Goal: Complete application form

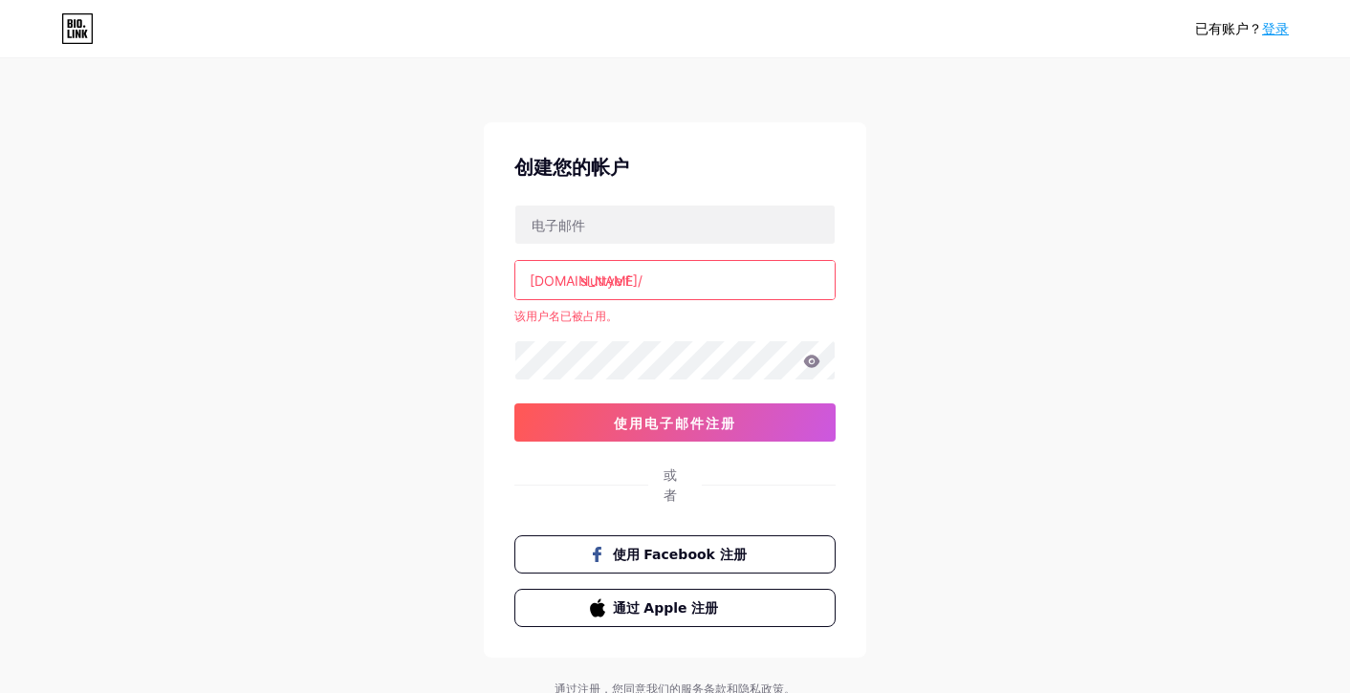
click at [640, 278] on input "sluttyelf" at bounding box center [674, 280] width 319 height 38
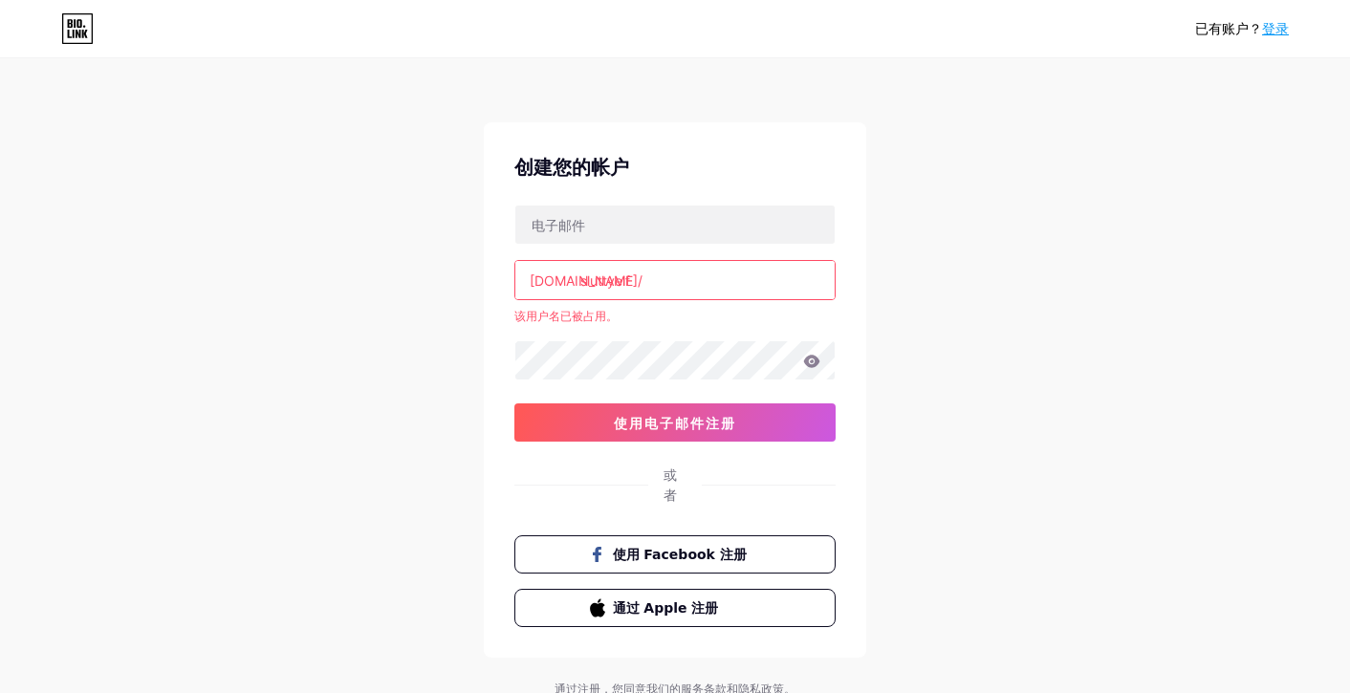
click at [640, 278] on input "sluttyelf" at bounding box center [674, 280] width 319 height 38
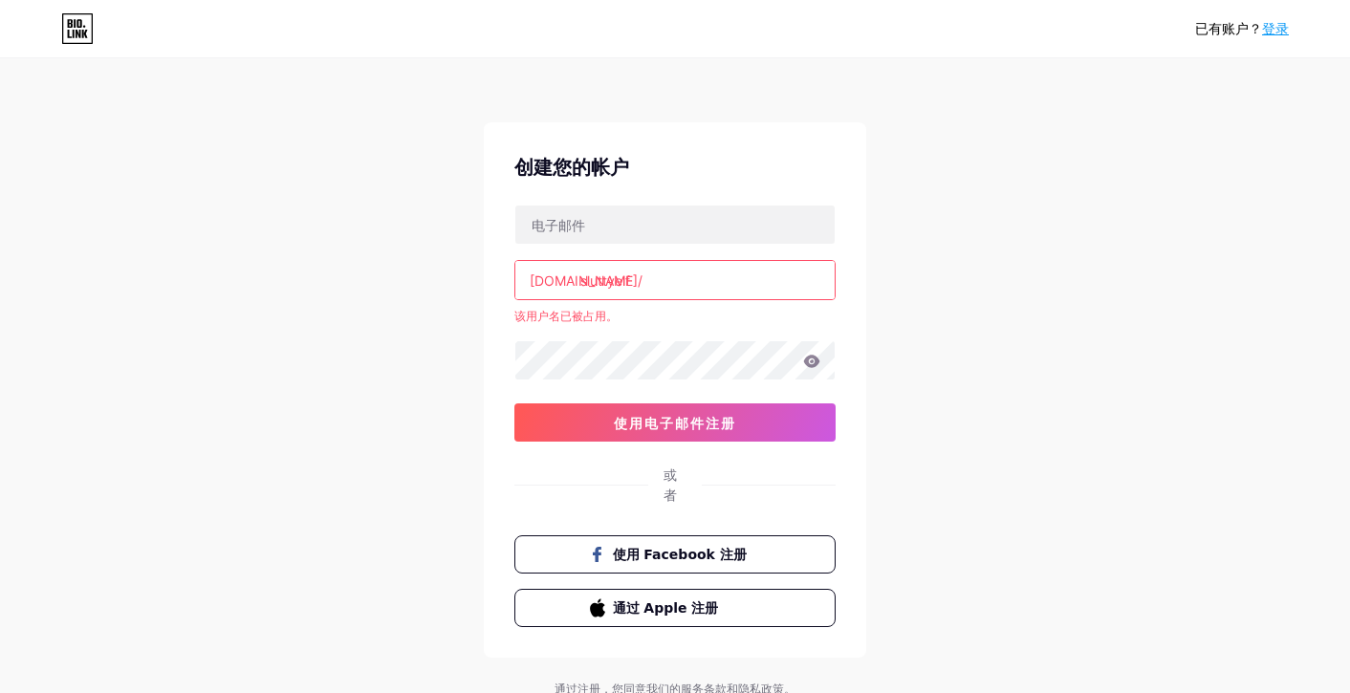
click at [640, 278] on input "sluttyelf" at bounding box center [674, 280] width 319 height 38
click at [692, 288] on input "sluttyelf" at bounding box center [674, 280] width 319 height 38
drag, startPoint x: 692, startPoint y: 288, endPoint x: 531, endPoint y: 286, distance: 160.6
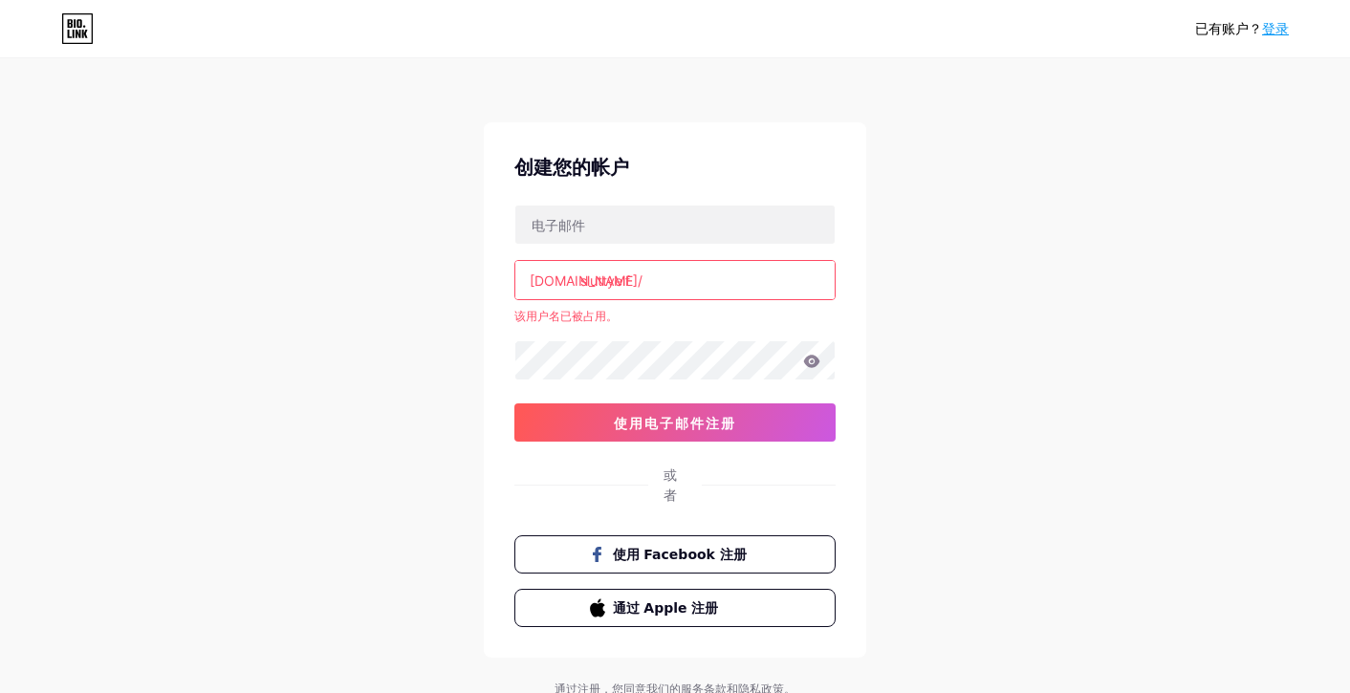
click at [531, 286] on div "[DOMAIN_NAME]/ sluttyelf" at bounding box center [674, 280] width 321 height 40
drag, startPoint x: 531, startPoint y: 286, endPoint x: 666, endPoint y: 283, distance: 134.8
click at [666, 283] on div "[DOMAIN_NAME]/ sluttyelf" at bounding box center [674, 280] width 321 height 40
click at [666, 283] on input "sluttyelf" at bounding box center [674, 280] width 319 height 38
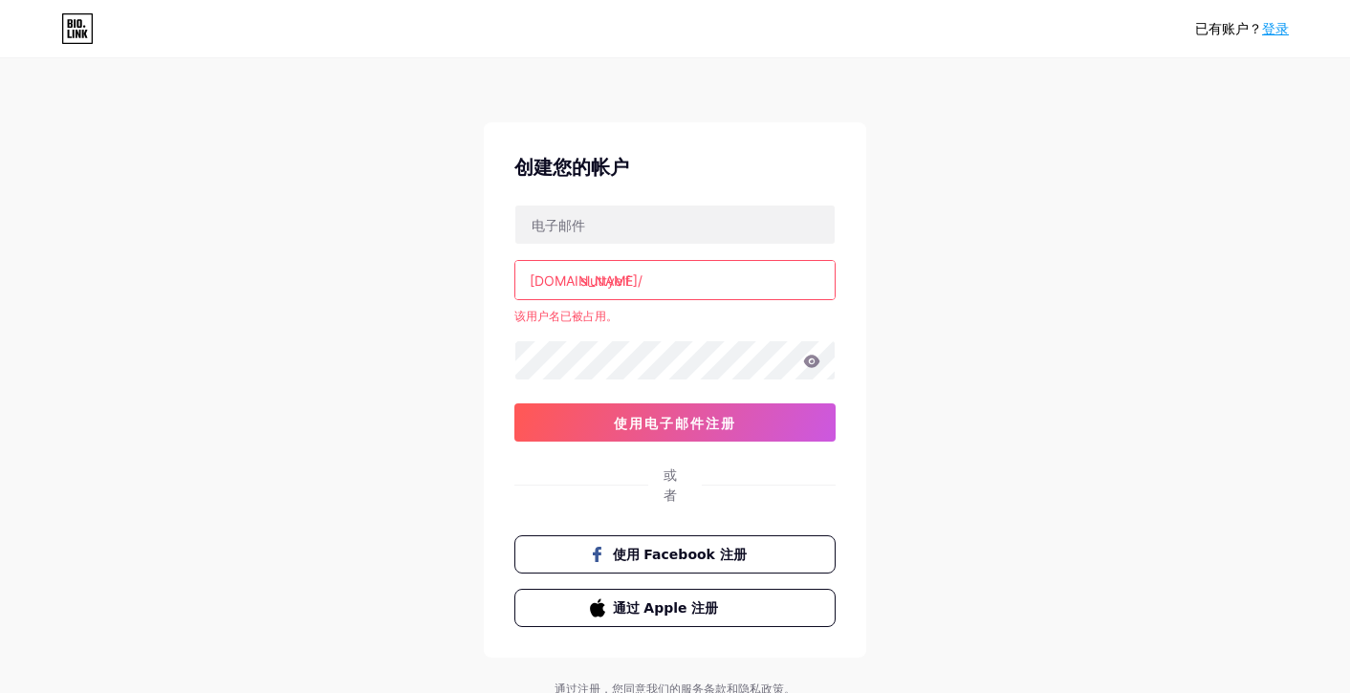
click at [666, 283] on input "sluttyelf" at bounding box center [674, 280] width 319 height 38
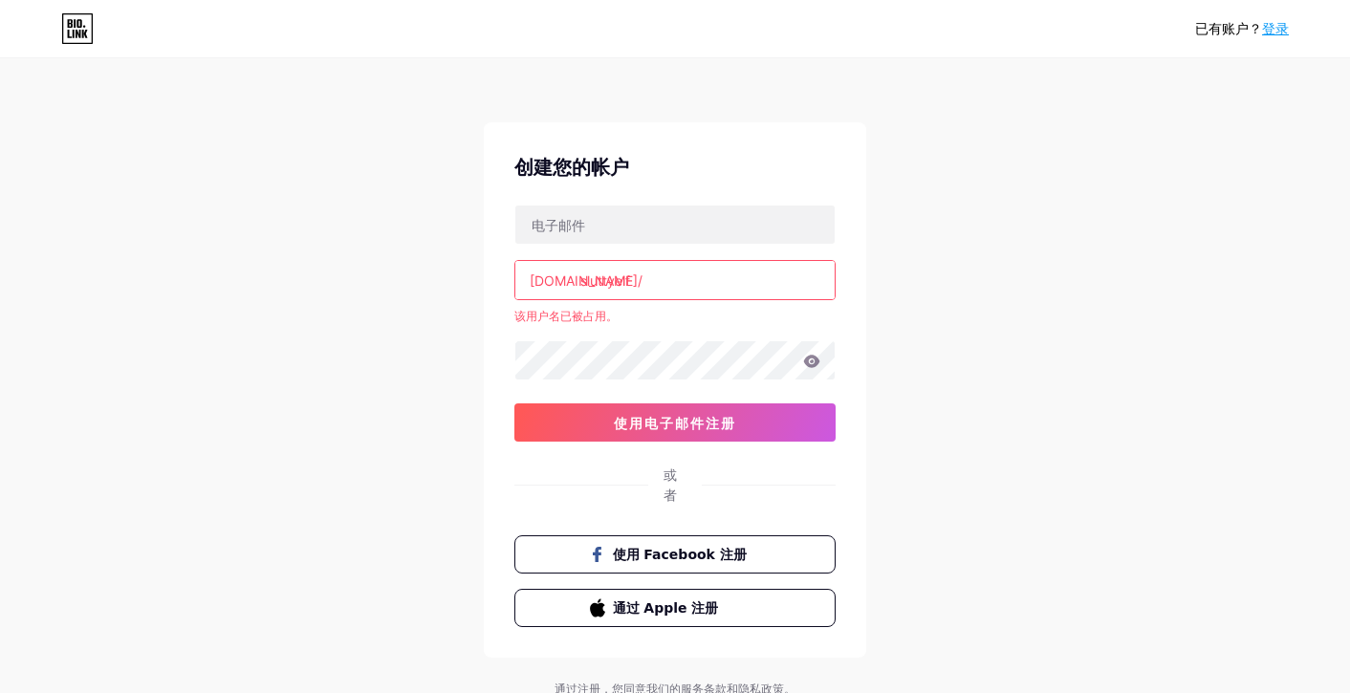
click at [666, 283] on input "sluttyelf" at bounding box center [674, 280] width 319 height 38
click at [77, 34] on icon at bounding box center [77, 28] width 32 height 31
